Goal: Task Accomplishment & Management: Manage account settings

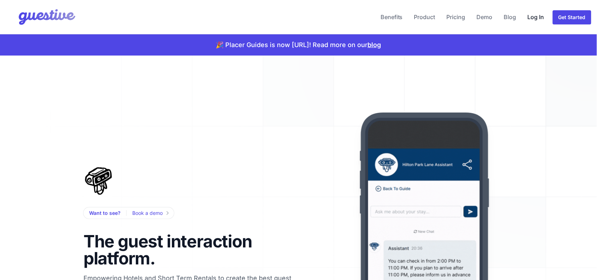
click at [533, 18] on link "Log In" at bounding box center [536, 16] width 22 height 17
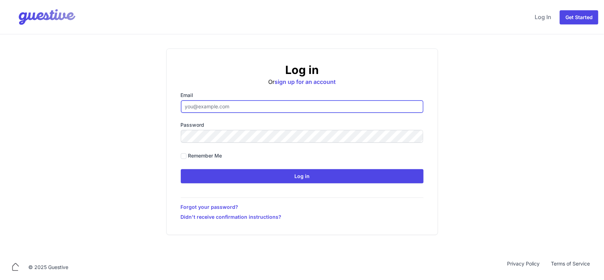
type input "[PERSON_NAME][EMAIL_ADDRESS][DOMAIN_NAME]"
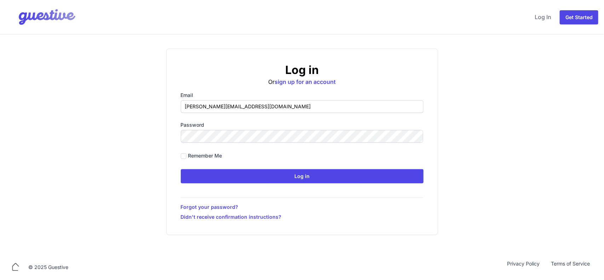
click at [181, 169] on input "Log in" at bounding box center [302, 176] width 243 height 14
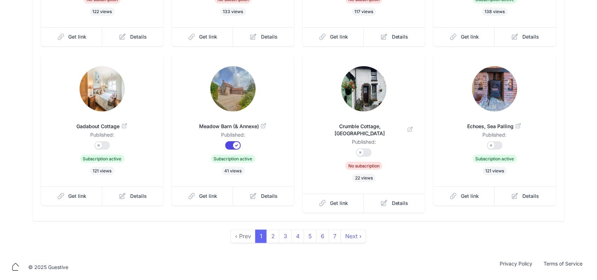
scroll to position [178, 0]
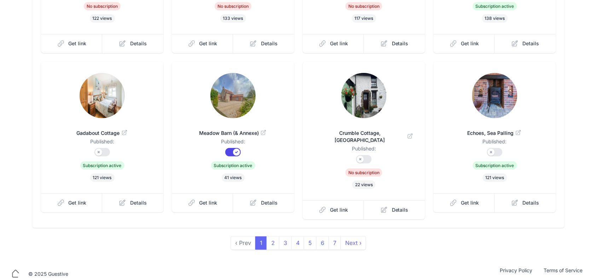
click at [352, 107] on img at bounding box center [363, 95] width 45 height 45
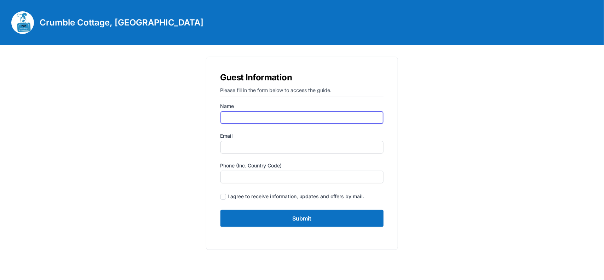
click at [245, 119] on input "Name" at bounding box center [301, 117] width 163 height 13
type input "Gail Adams"
type input "[PERSON_NAME][EMAIL_ADDRESS][DOMAIN_NAME]"
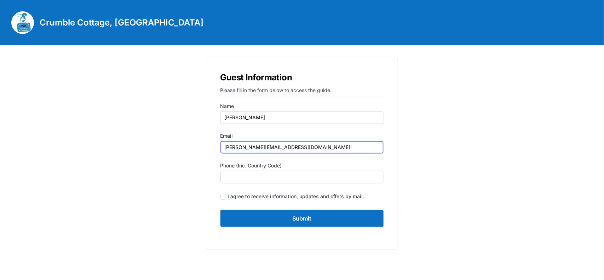
type input "07935375899"
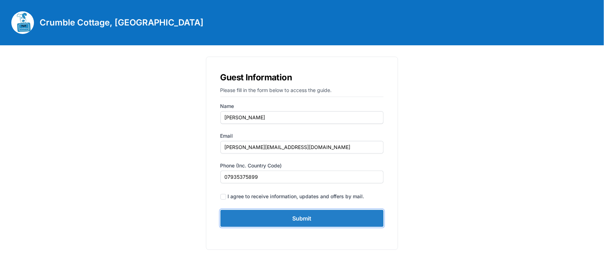
click at [312, 215] on input "Submit" at bounding box center [301, 218] width 163 height 17
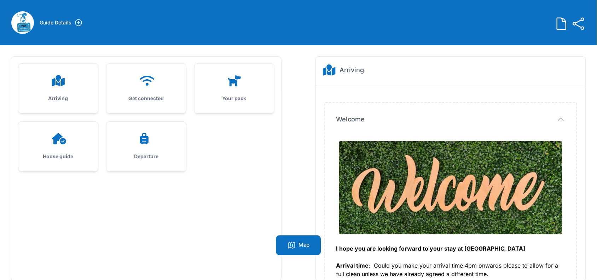
click at [68, 81] on div at bounding box center [58, 80] width 57 height 11
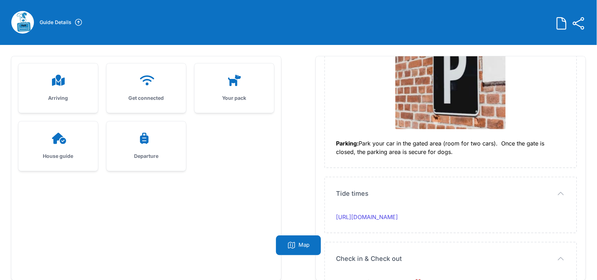
scroll to position [45, 0]
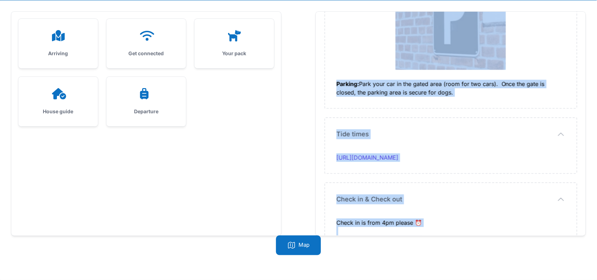
drag, startPoint x: 335, startPoint y: 93, endPoint x: 427, endPoint y: 211, distance: 149.4
copy div "I hope you are looking forward to your stay at Crumble Cottage Arrival time : C…"
click at [146, 34] on icon at bounding box center [146, 35] width 17 height 11
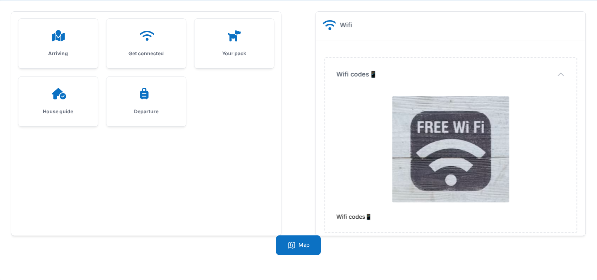
scroll to position [5, 0]
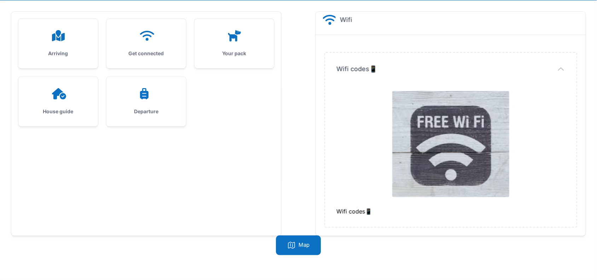
click at [226, 27] on div "Your pack" at bounding box center [235, 44] width 80 height 50
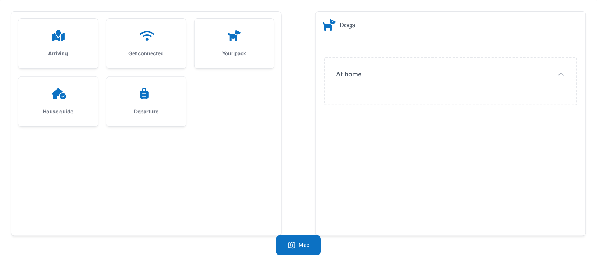
click at [59, 93] on icon at bounding box center [59, 93] width 14 height 11
click at [227, 54] on h3 "Your pack" at bounding box center [234, 53] width 57 height 7
click at [123, 52] on h3 "Get connected" at bounding box center [146, 53] width 57 height 7
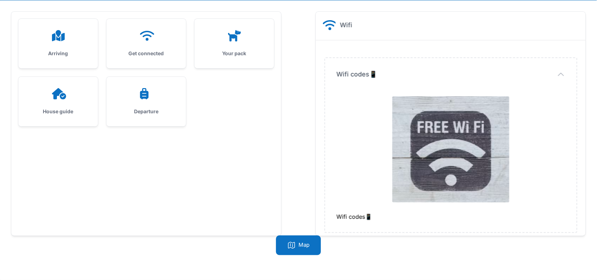
click at [86, 54] on h3 "Arriving" at bounding box center [58, 53] width 57 height 7
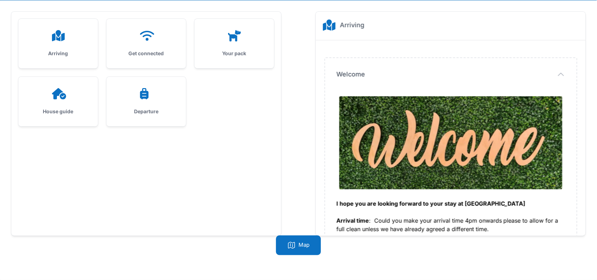
click at [80, 98] on div at bounding box center [58, 93] width 57 height 11
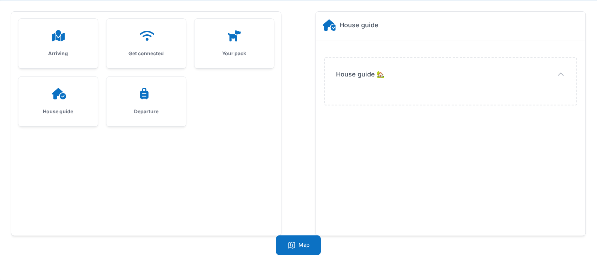
click at [145, 97] on icon at bounding box center [144, 93] width 8 height 11
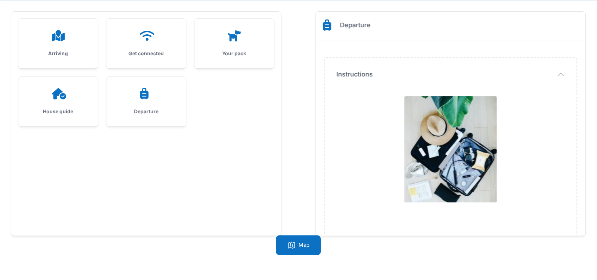
click at [61, 107] on div "House guide" at bounding box center [58, 102] width 80 height 50
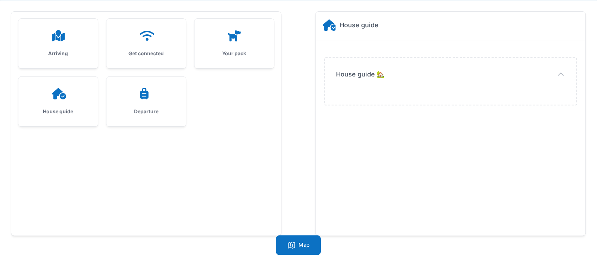
click at [148, 100] on div "Departure" at bounding box center [147, 102] width 80 height 50
